Goal: Find contact information: Find contact information

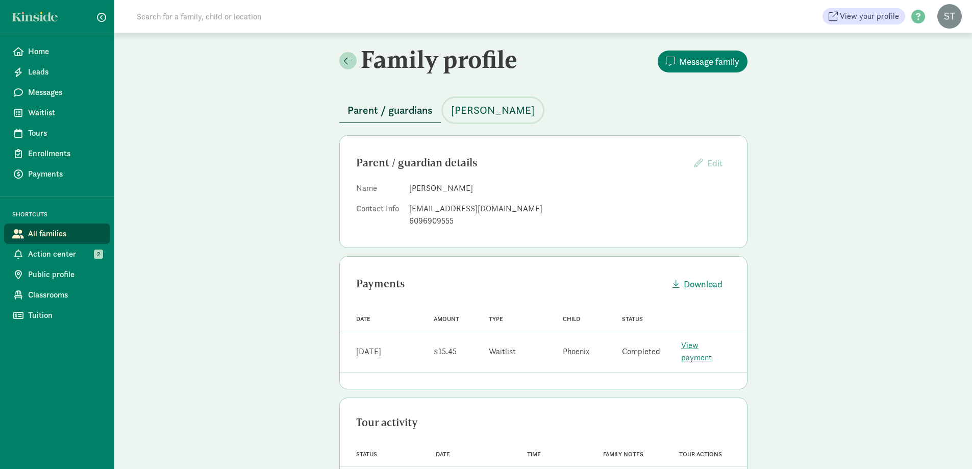
click at [478, 99] on button "[PERSON_NAME]" at bounding box center [493, 110] width 100 height 25
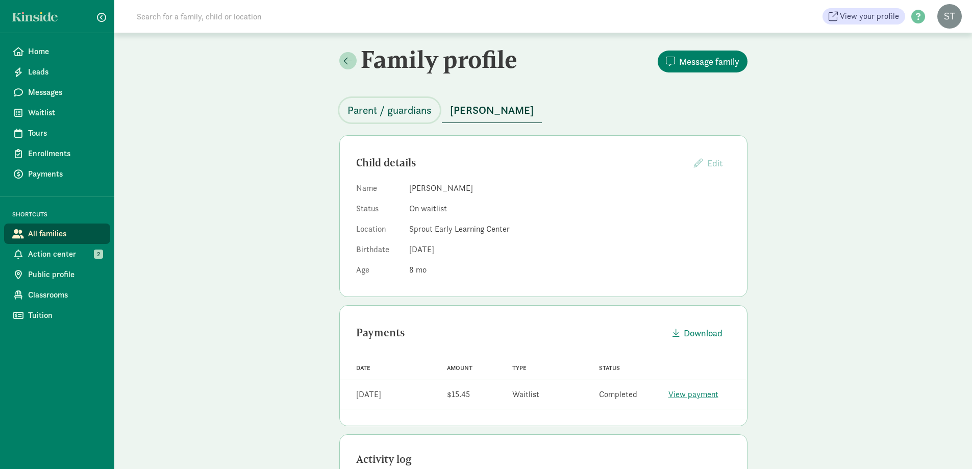
click at [395, 115] on span "Parent / guardians" at bounding box center [390, 110] width 84 height 16
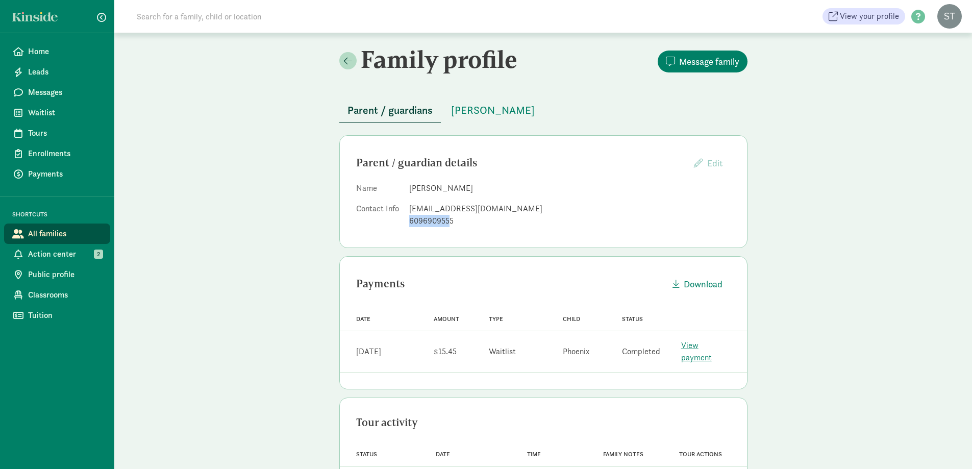
drag, startPoint x: 452, startPoint y: 223, endPoint x: 410, endPoint y: 217, distance: 42.2
click at [410, 217] on div "6096909555" at bounding box center [570, 221] width 322 height 12
drag, startPoint x: 462, startPoint y: 220, endPoint x: 410, endPoint y: 222, distance: 52.1
click at [410, 222] on div "6096909555" at bounding box center [570, 221] width 322 height 12
copy div "6096909555"
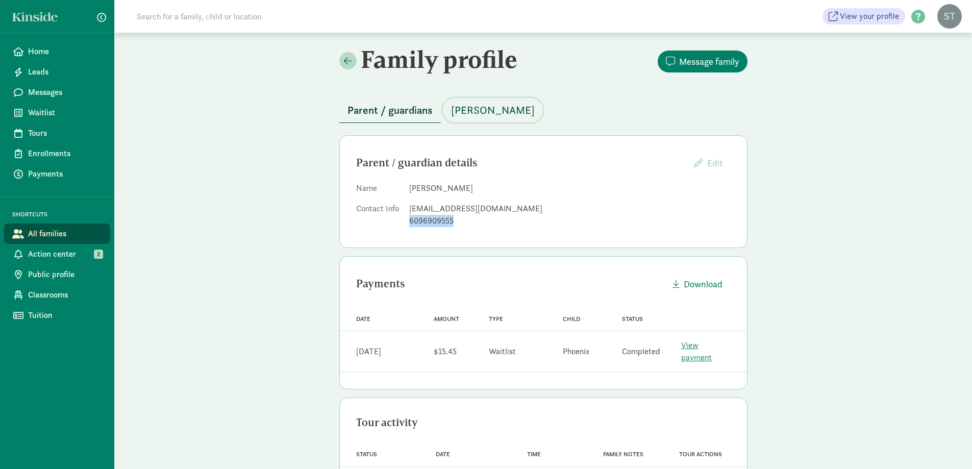
click at [476, 109] on span "[PERSON_NAME]" at bounding box center [493, 110] width 84 height 16
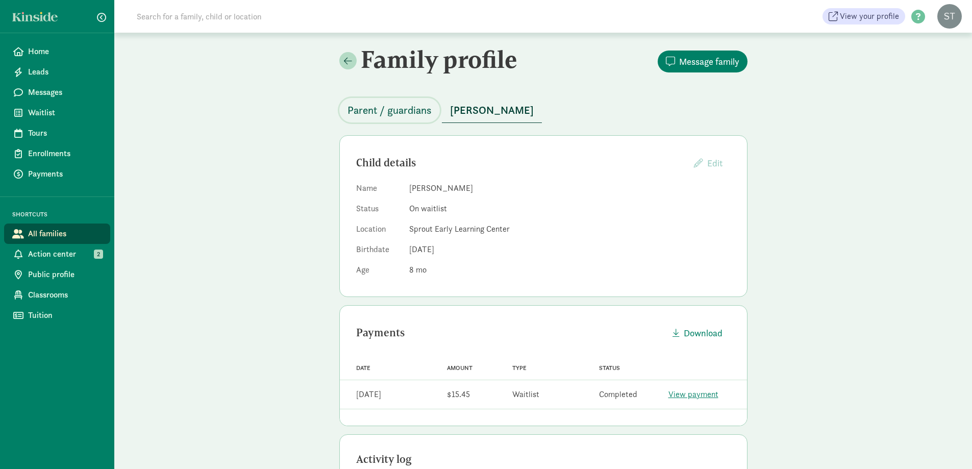
click at [393, 115] on span "Parent / guardians" at bounding box center [390, 110] width 84 height 16
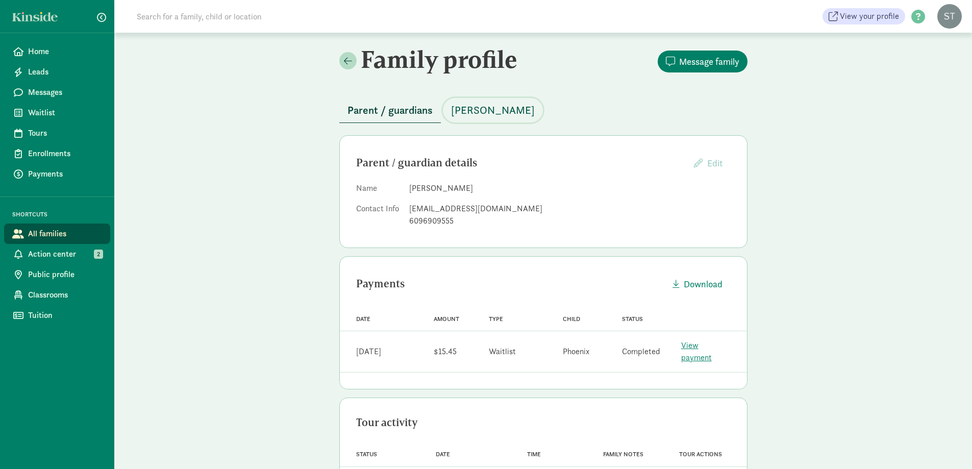
click at [498, 113] on span "[PERSON_NAME]" at bounding box center [493, 110] width 84 height 16
